Goal: Unclear

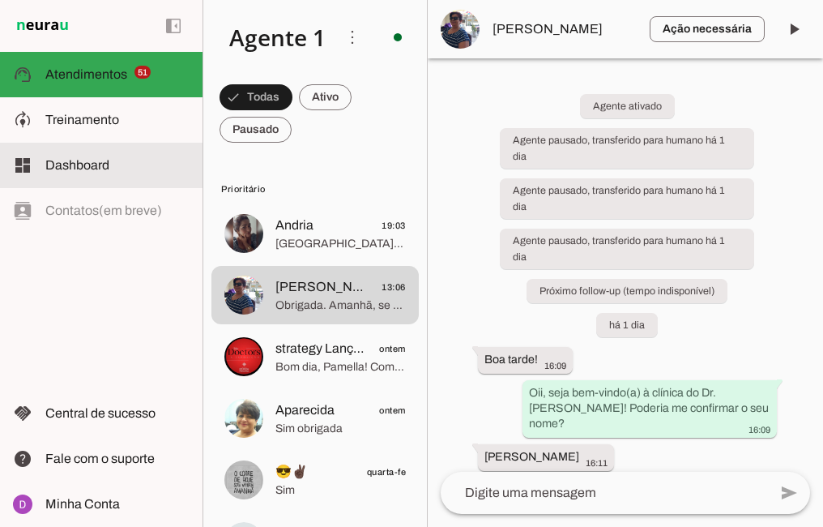
scroll to position [2, 0]
